Goal: Task Accomplishment & Management: Manage account settings

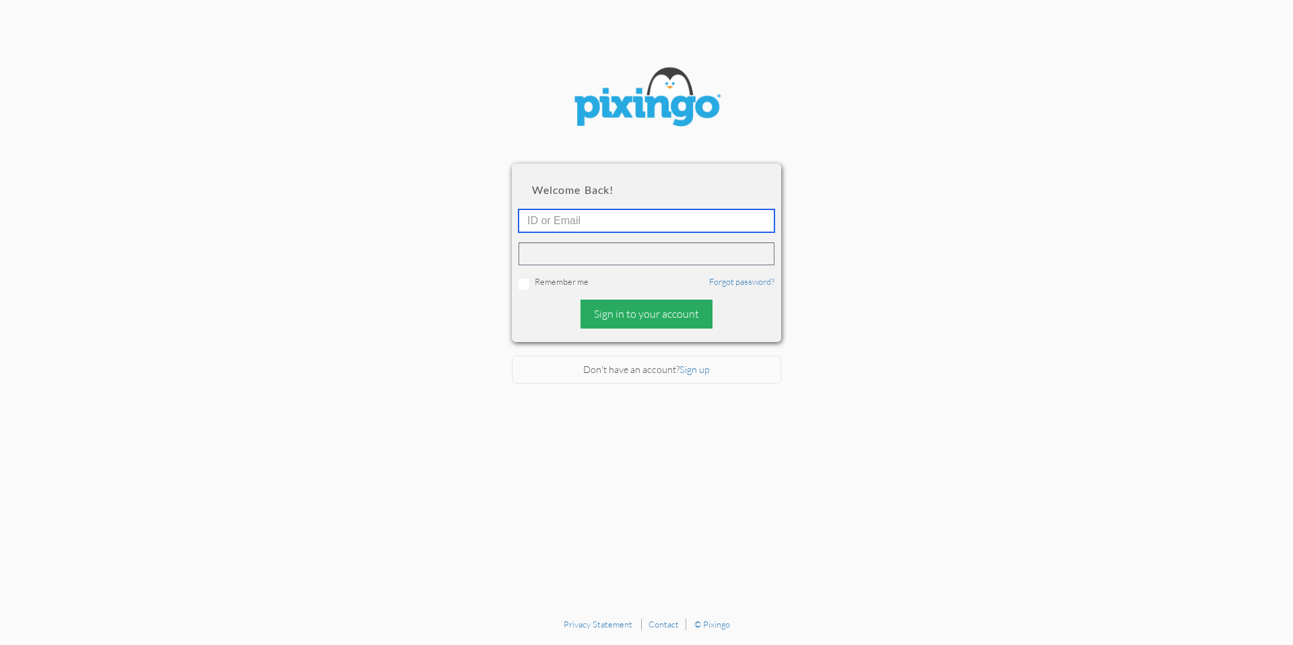
type input "[PERSON_NAME][EMAIL_ADDRESS][DOMAIN_NAME]"
click at [627, 322] on div "Sign in to your account" at bounding box center [646, 314] width 132 height 29
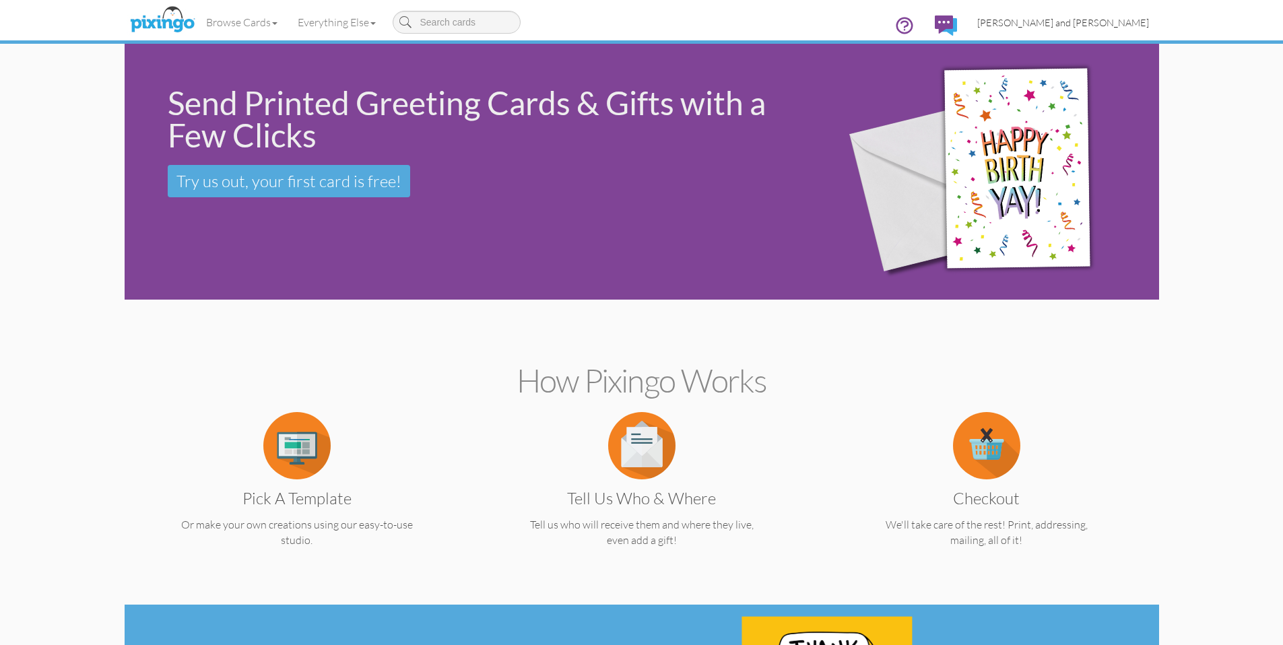
click at [1119, 17] on span "[PERSON_NAME] and [PERSON_NAME]" at bounding box center [1063, 22] width 172 height 11
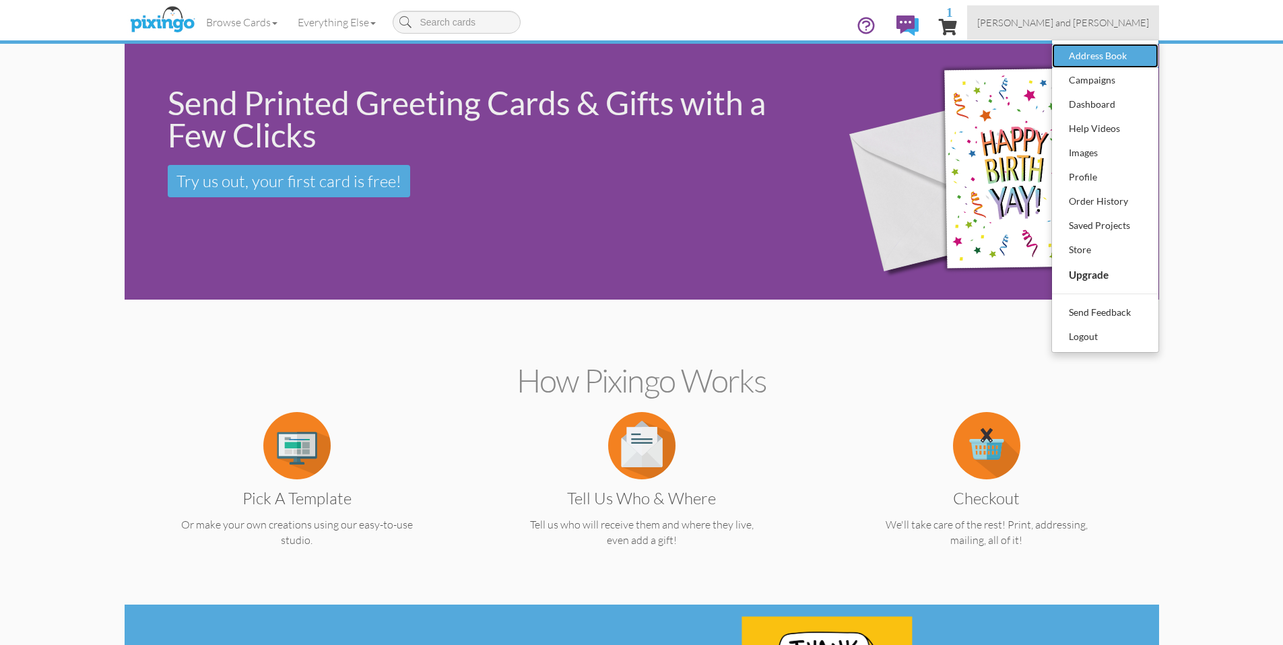
click at [1132, 58] on div "Address Book" at bounding box center [1104, 56] width 79 height 20
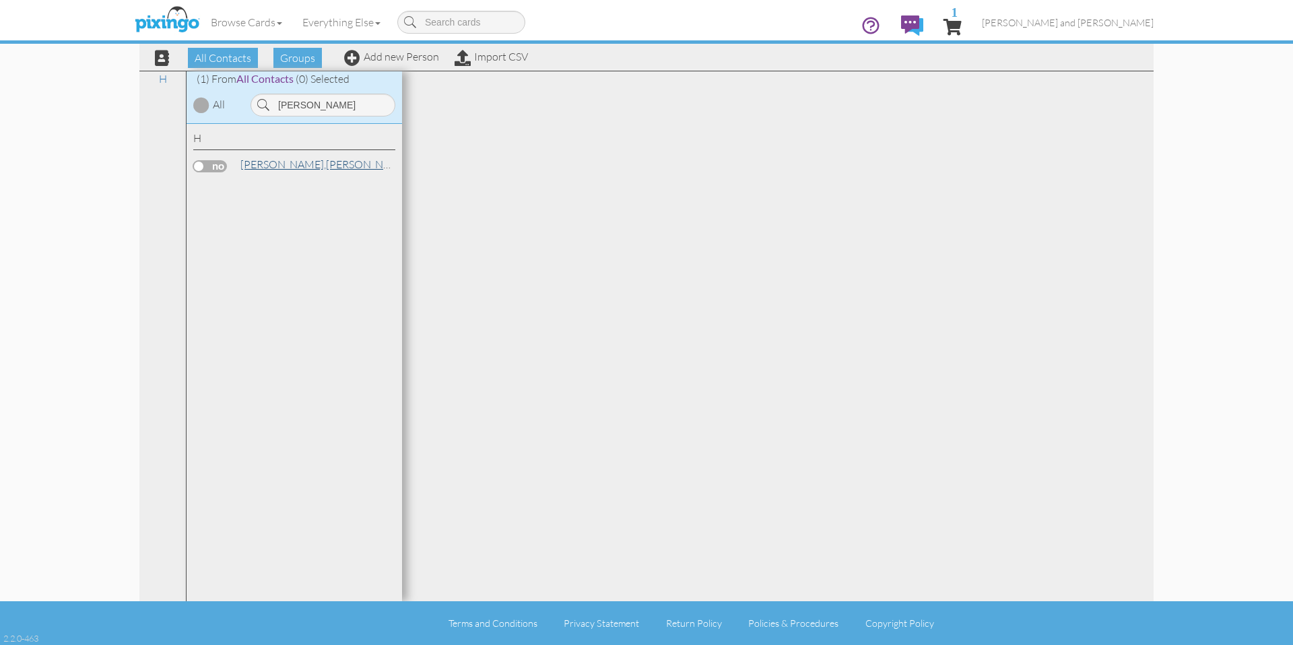
type input "[PERSON_NAME]"
click at [288, 166] on link "[PERSON_NAME]" at bounding box center [325, 164] width 172 height 16
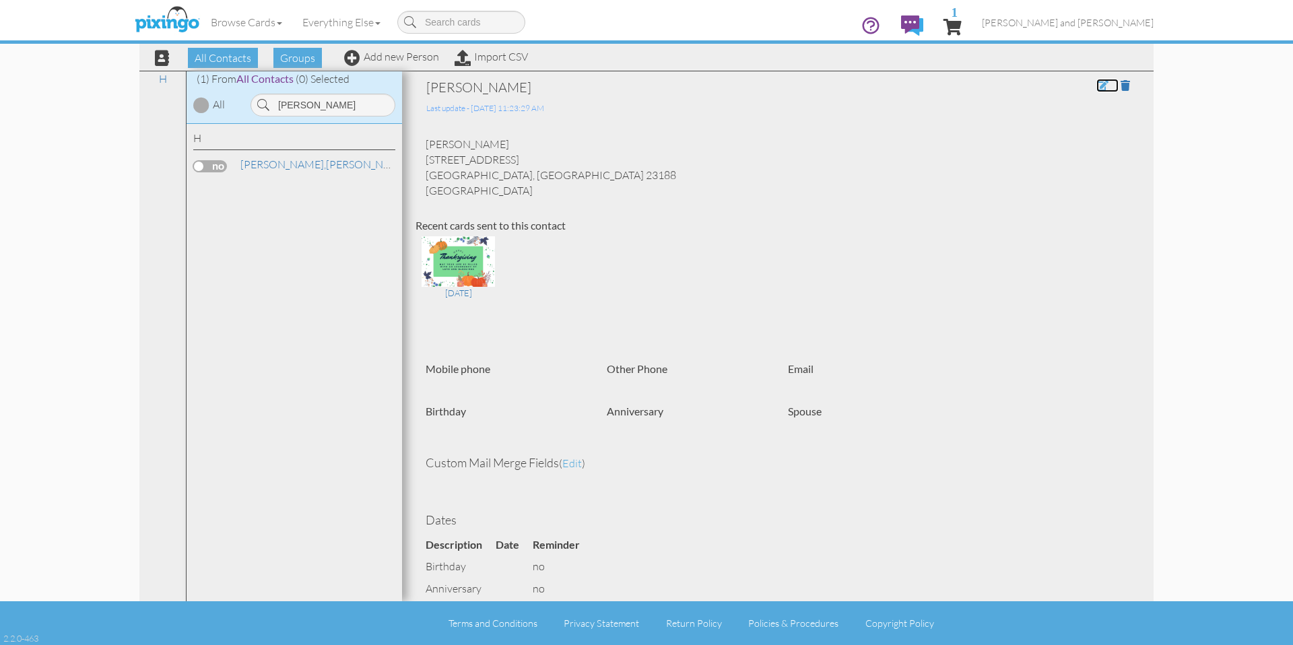
click at [1096, 86] on span at bounding box center [1102, 85] width 12 height 11
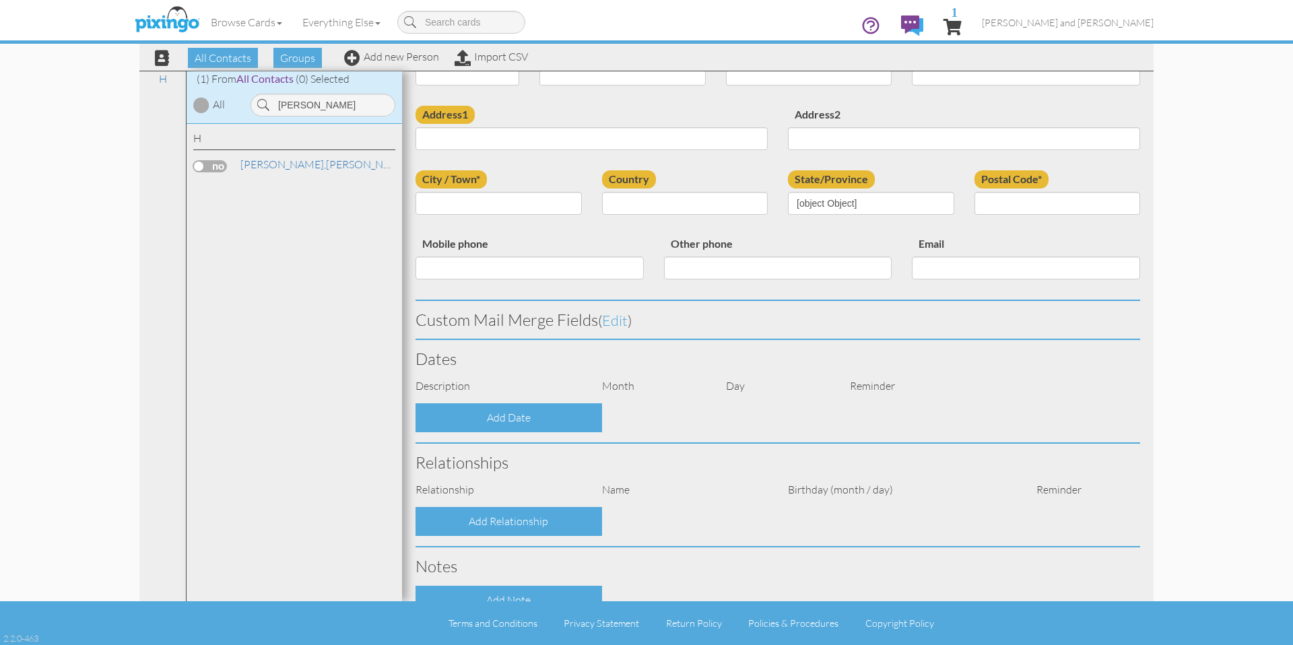
scroll to position [242, 0]
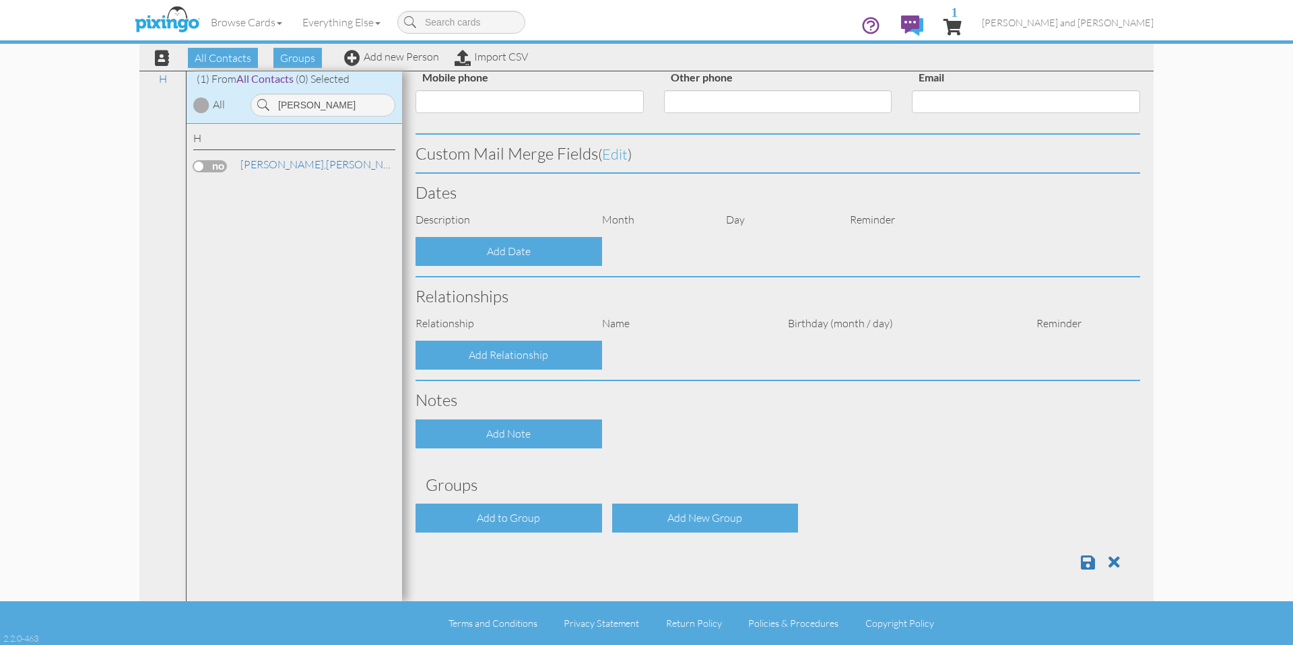
type input "[PERSON_NAME]"
type input "[STREET_ADDRESS]"
type input "[GEOGRAPHIC_DATA]"
type input "23188"
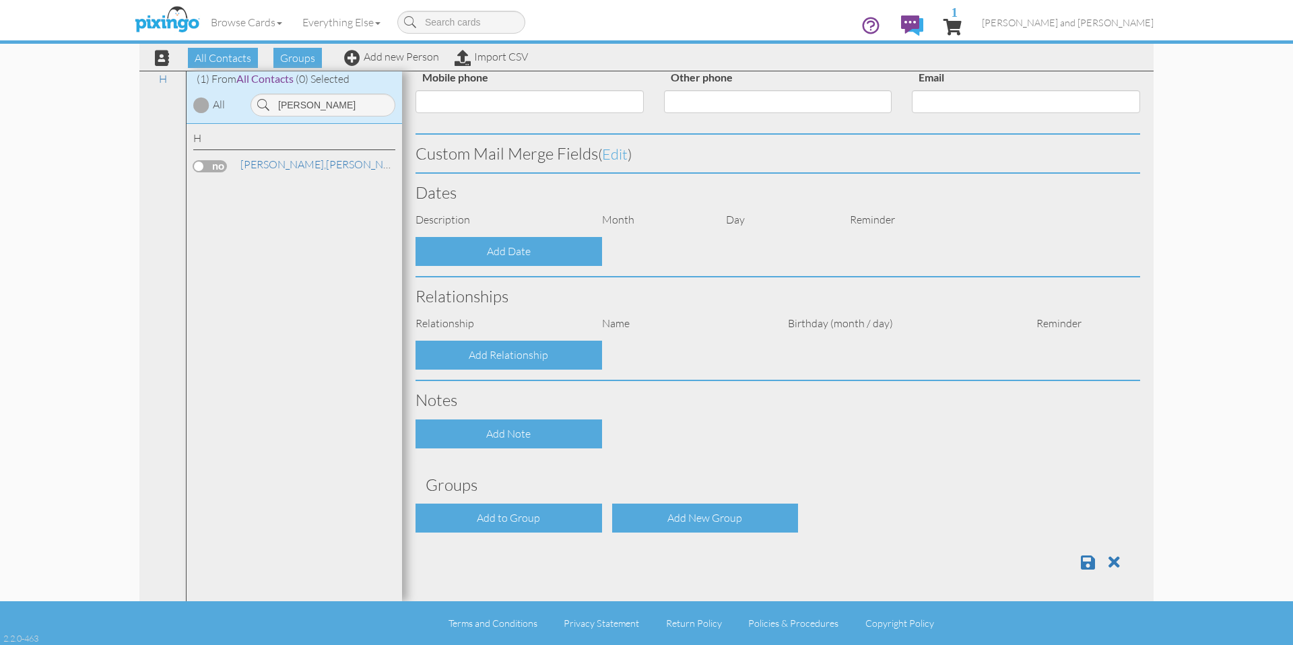
select select "object:6199"
select select "object:6444"
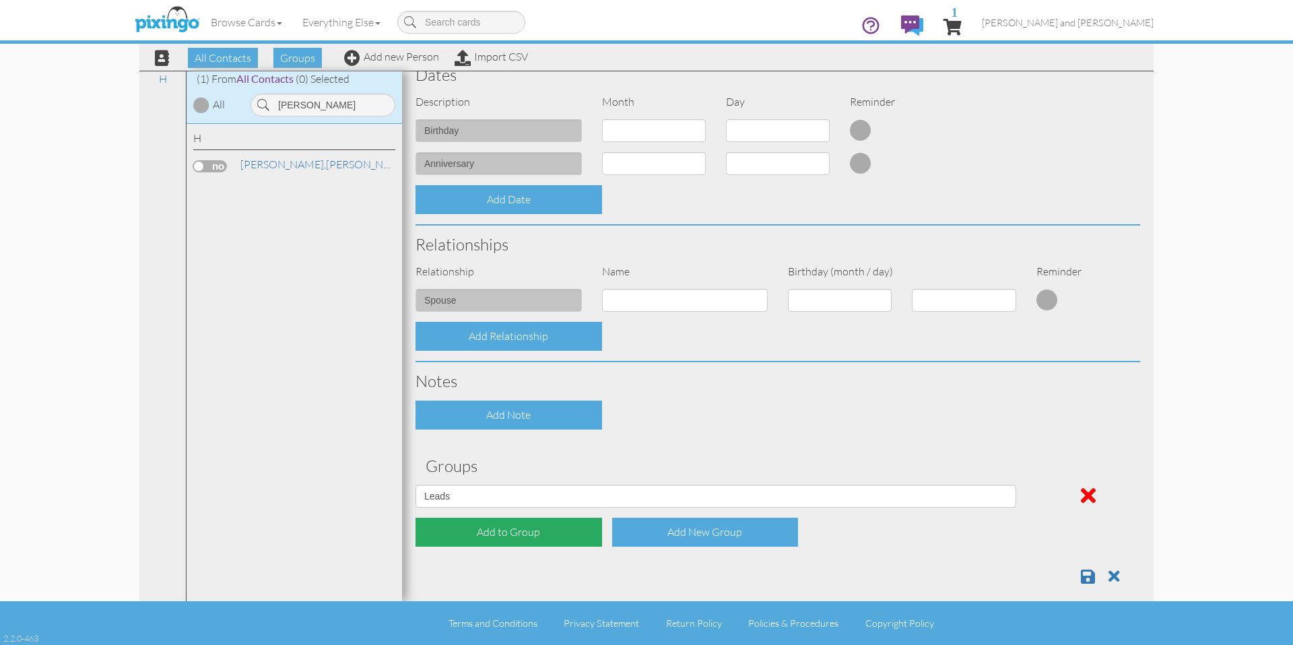
scroll to position [374, 0]
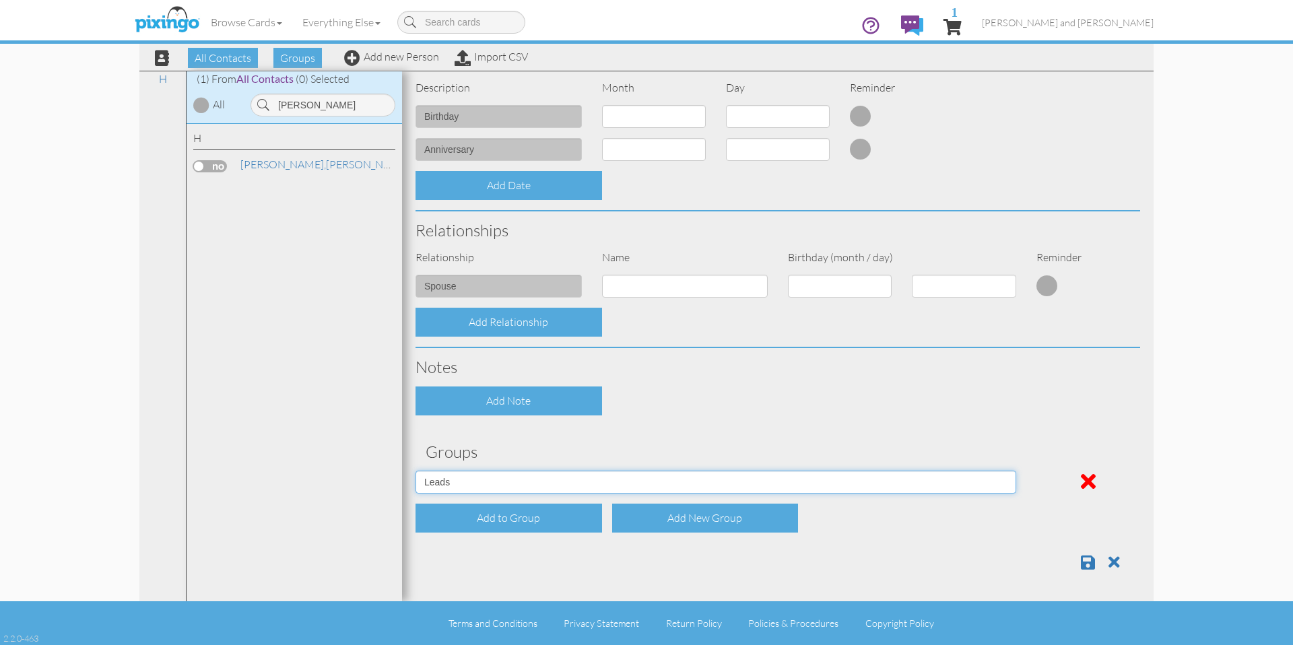
click at [534, 485] on select "All Contacts Clients Do Not Send duplicate spouse (for b-day only) Holiday Only…" at bounding box center [715, 482] width 601 height 23
select select "object:6191"
click at [415, 471] on select "All Contacts Clients Do Not Send duplicate spouse (for b-day only) Holiday Only…" at bounding box center [715, 482] width 601 height 23
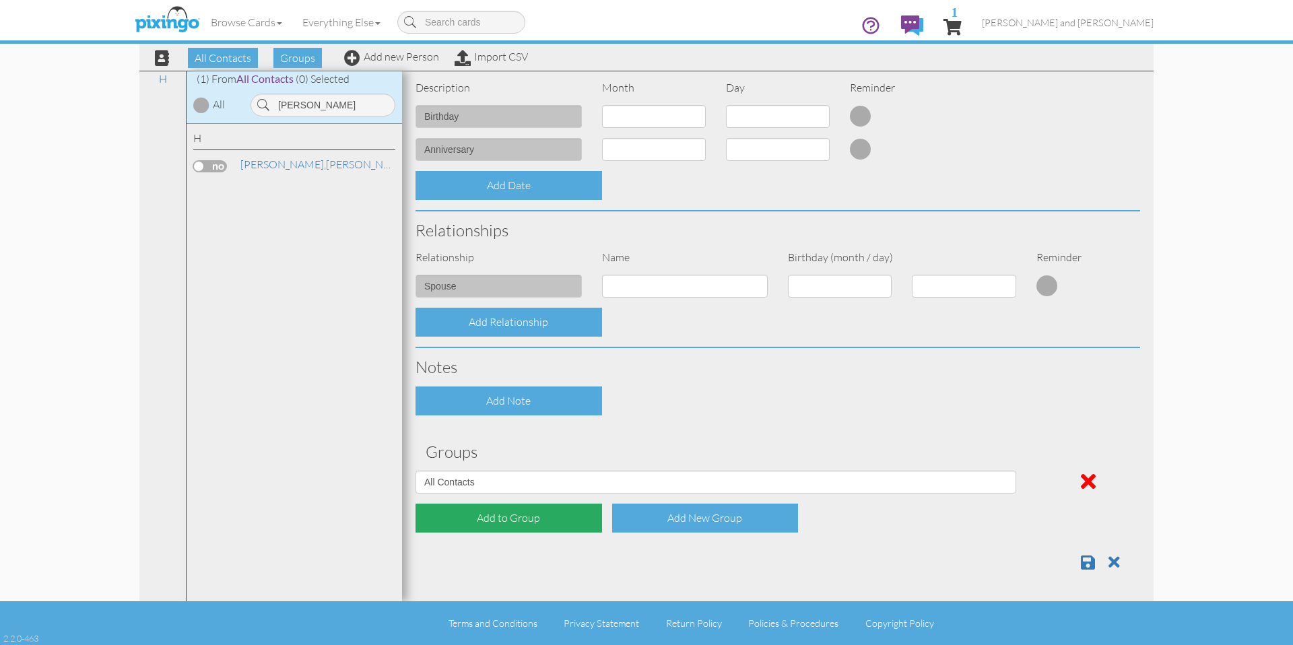
click at [493, 506] on div "Add to Group" at bounding box center [508, 518] width 186 height 29
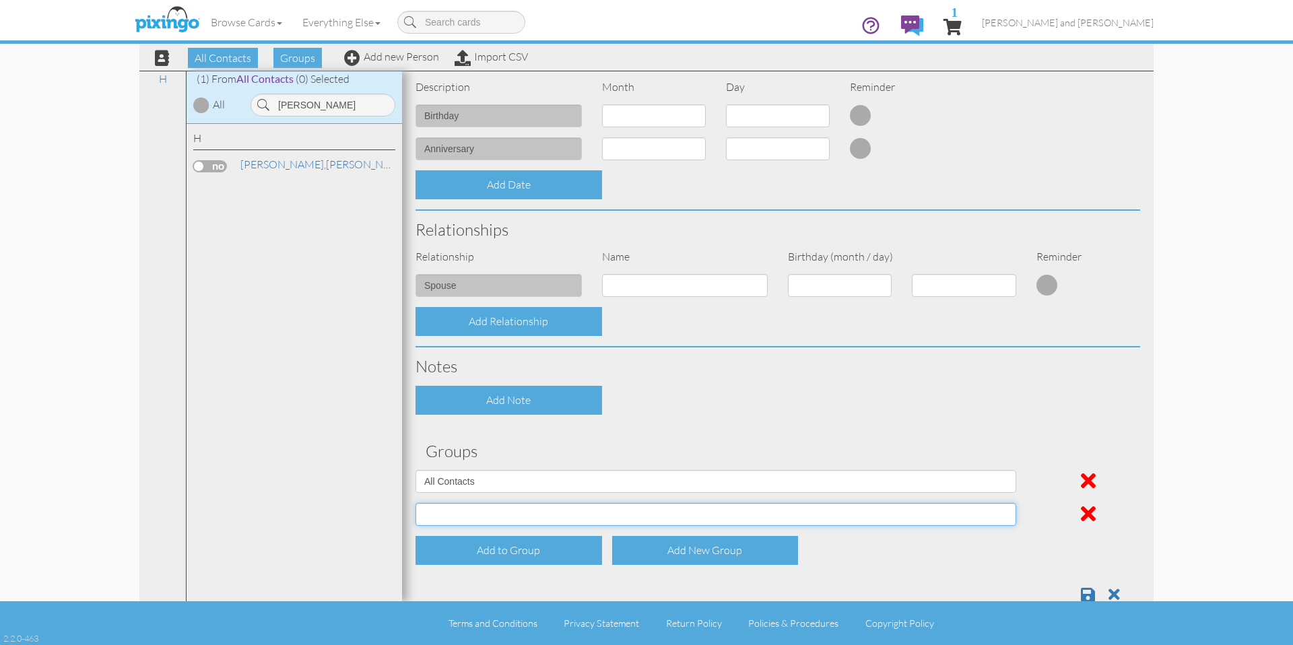
click at [497, 520] on select "All Contacts Clients Do Not Send duplicate spouse (for b-day only) Holiday Only…" at bounding box center [715, 514] width 601 height 23
select select "object:6192"
click at [415, 503] on select "All Contacts Clients Do Not Send duplicate spouse (for b-day only) Holiday Only…" at bounding box center [715, 514] width 601 height 23
click at [1081, 591] on span at bounding box center [1088, 594] width 14 height 16
